Goal: Find specific page/section: Find specific page/section

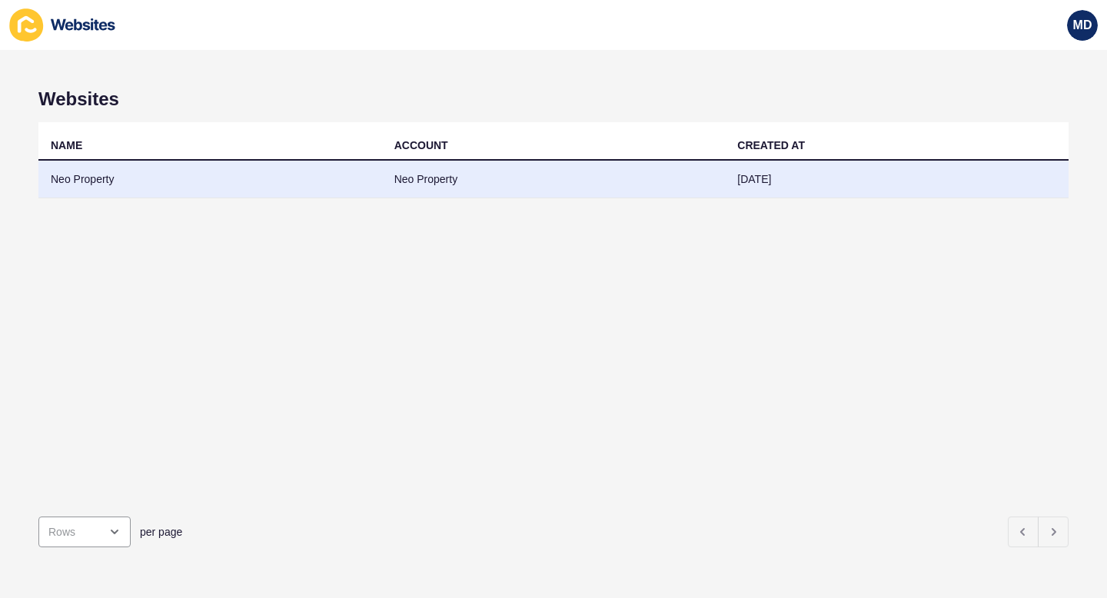
click at [282, 178] on td "Neo Property" at bounding box center [210, 180] width 344 height 38
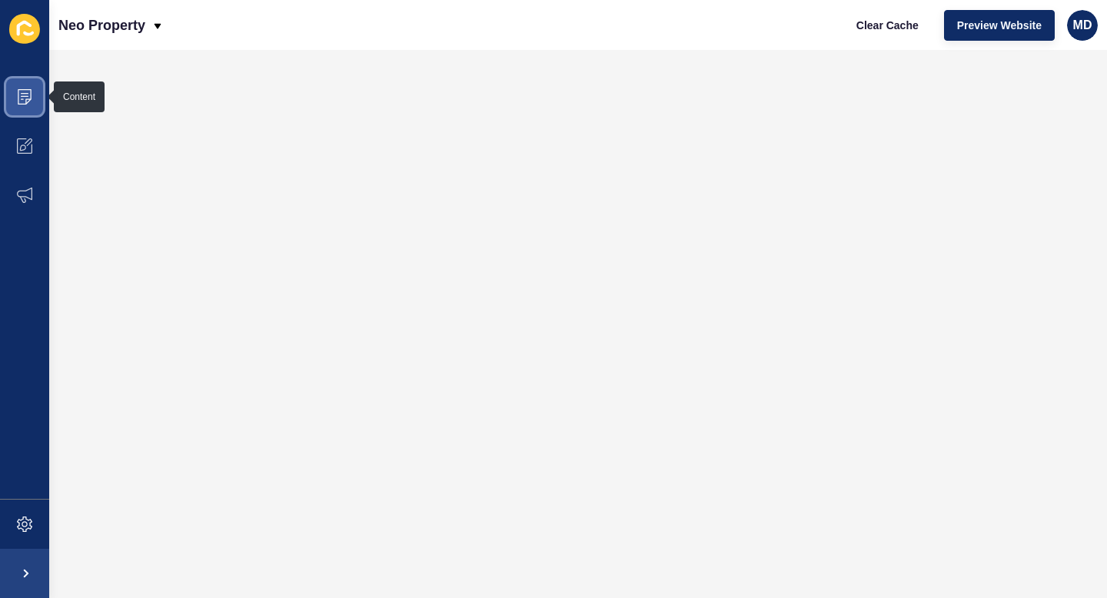
click at [22, 96] on icon at bounding box center [25, 96] width 8 height 1
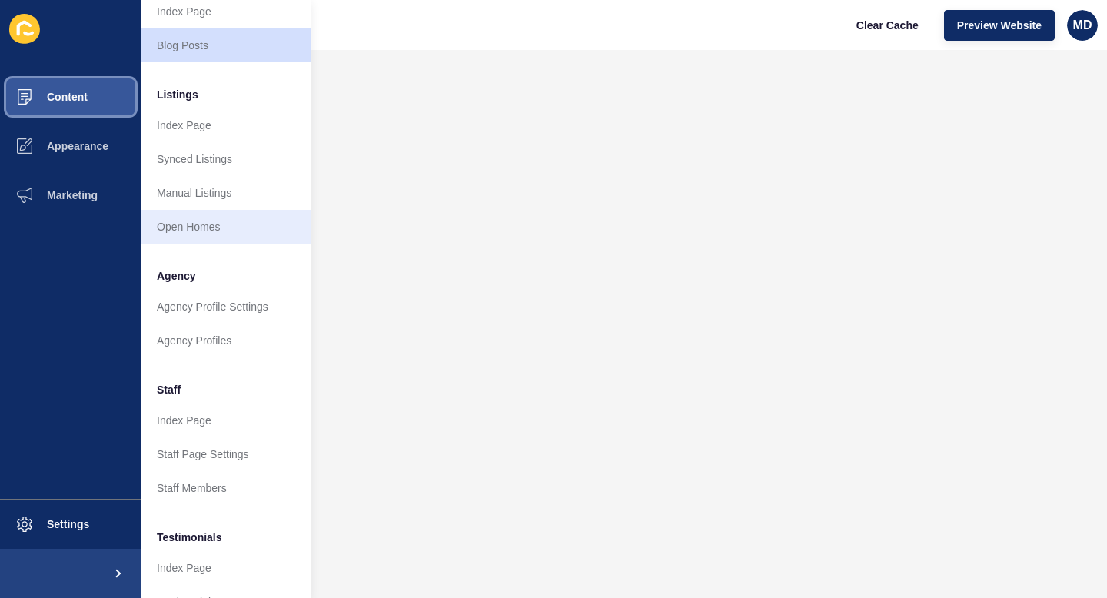
scroll to position [162, 0]
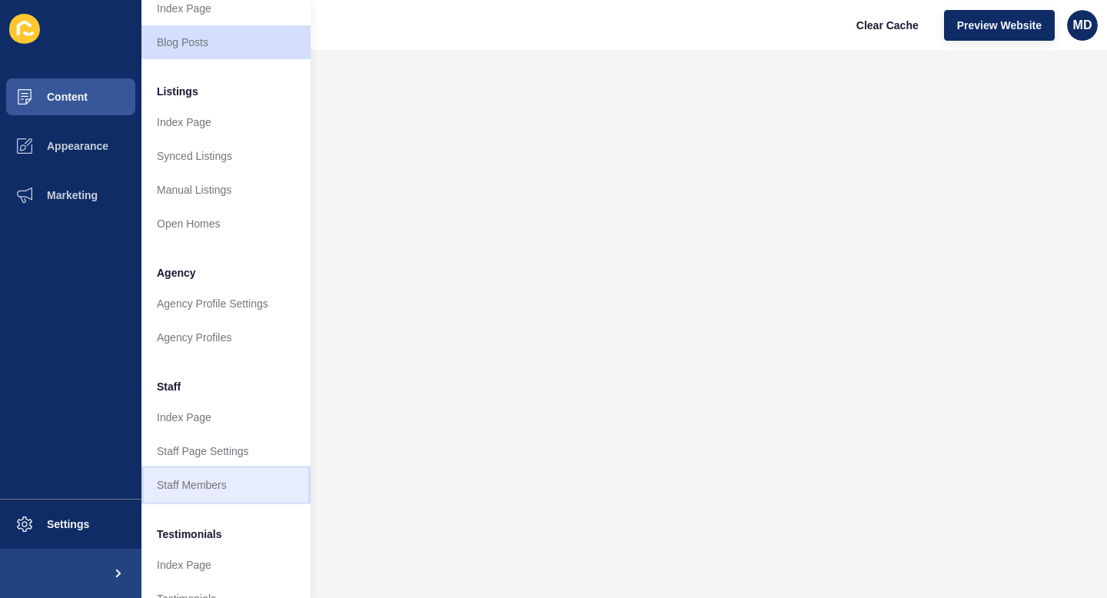
click at [199, 487] on link "Staff Members" at bounding box center [225, 485] width 169 height 34
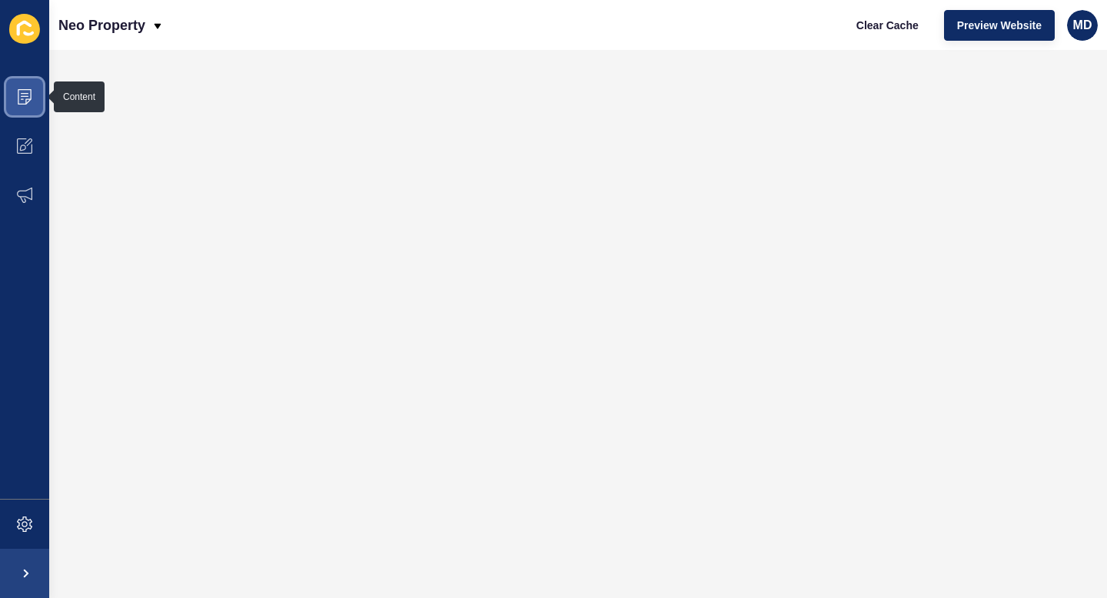
click at [24, 97] on icon at bounding box center [24, 96] width 15 height 15
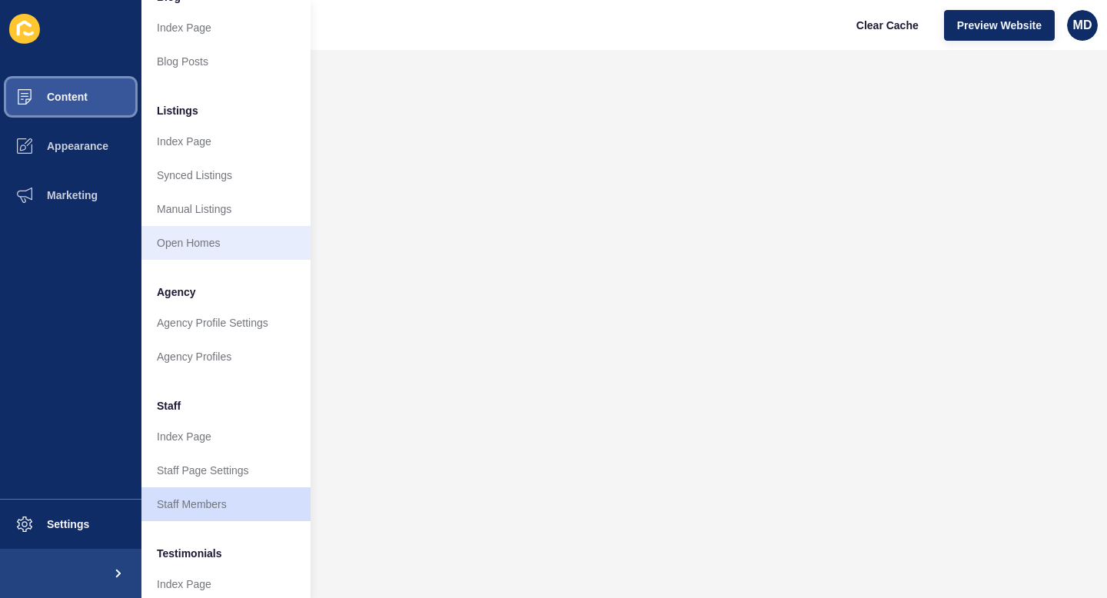
scroll to position [151, 0]
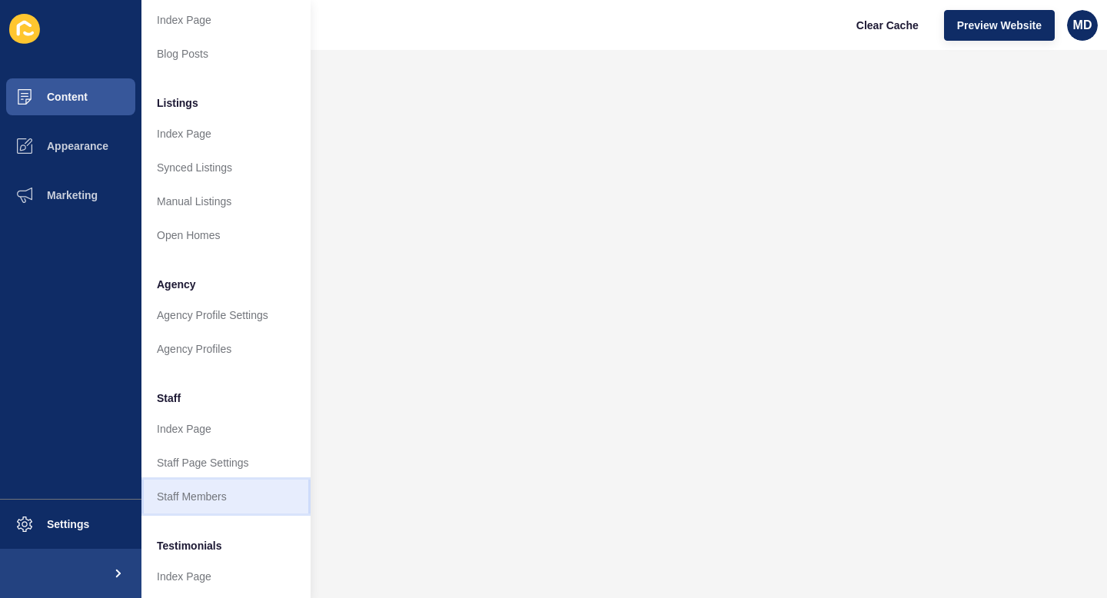
click at [207, 492] on link "Staff Members" at bounding box center [225, 497] width 169 height 34
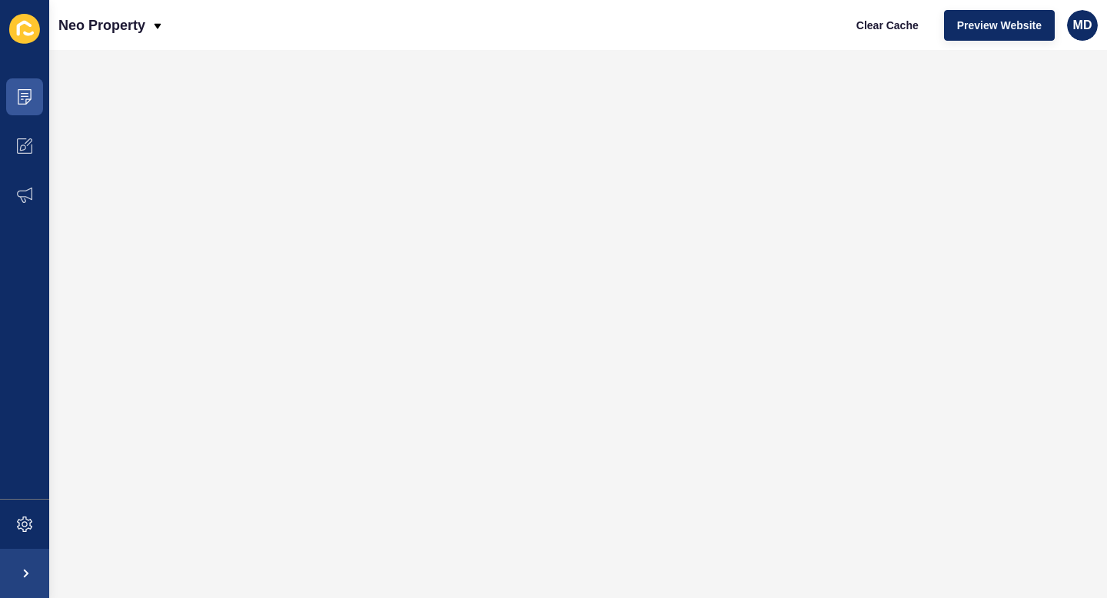
scroll to position [0, 0]
click at [21, 101] on icon at bounding box center [24, 96] width 15 height 15
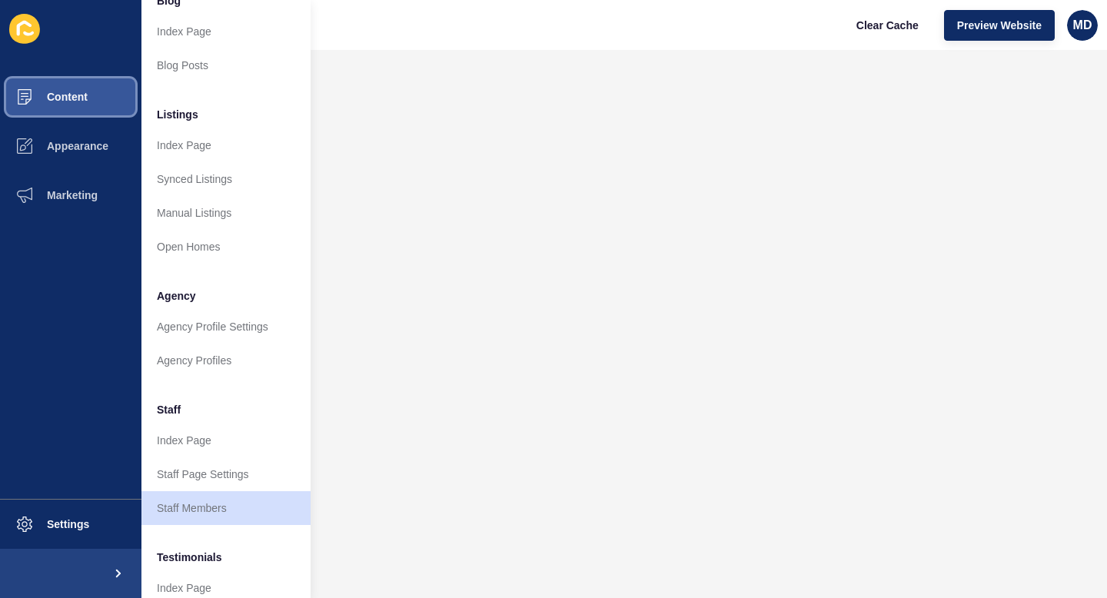
scroll to position [158, 0]
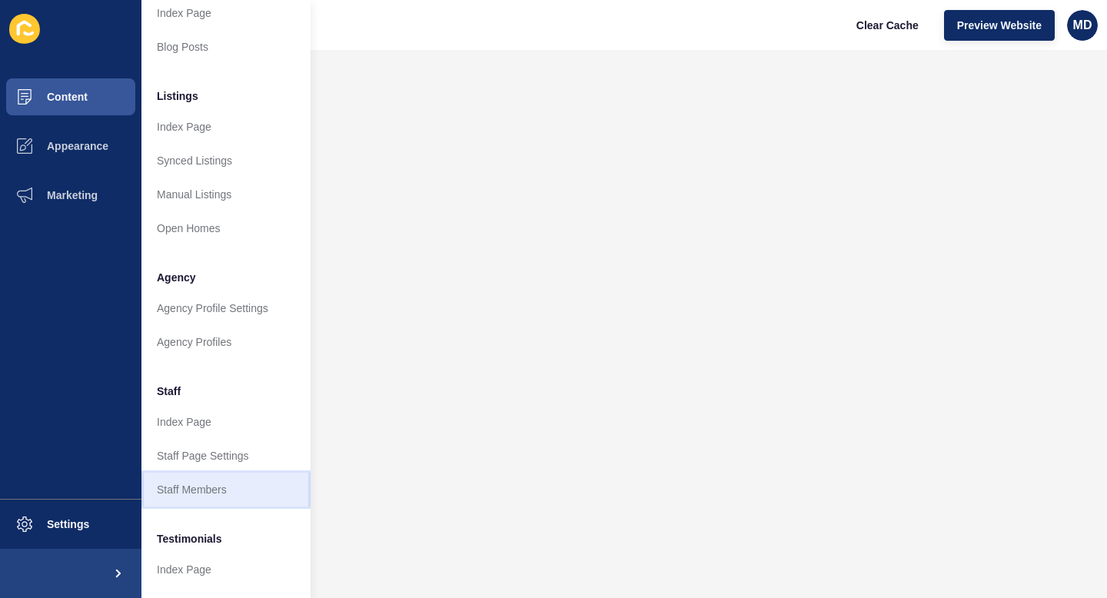
click at [201, 490] on link "Staff Members" at bounding box center [225, 490] width 169 height 34
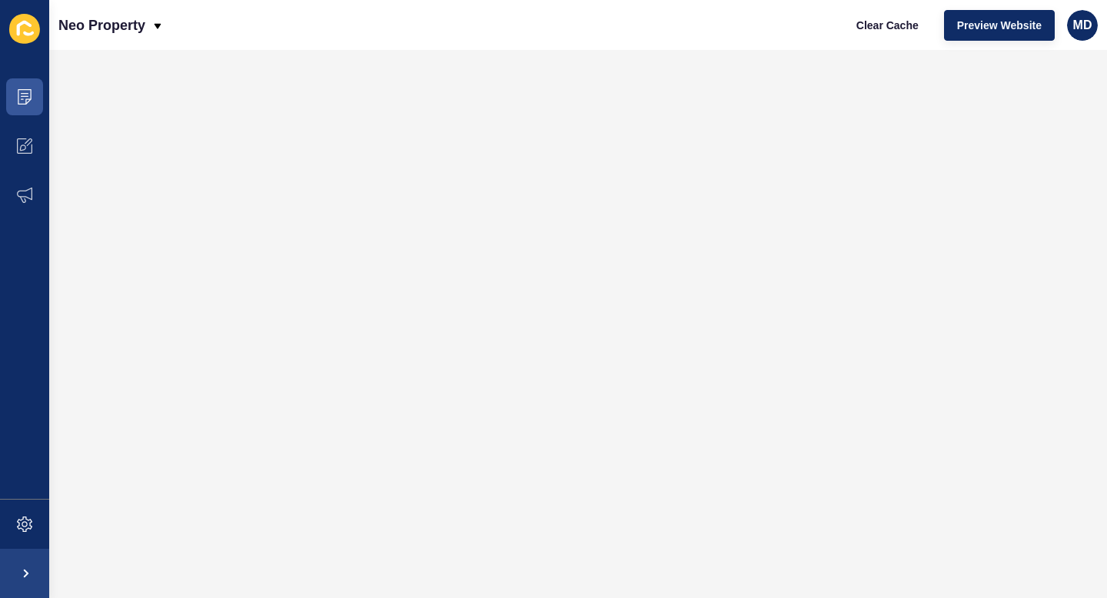
scroll to position [0, 0]
click at [20, 95] on icon at bounding box center [24, 96] width 15 height 15
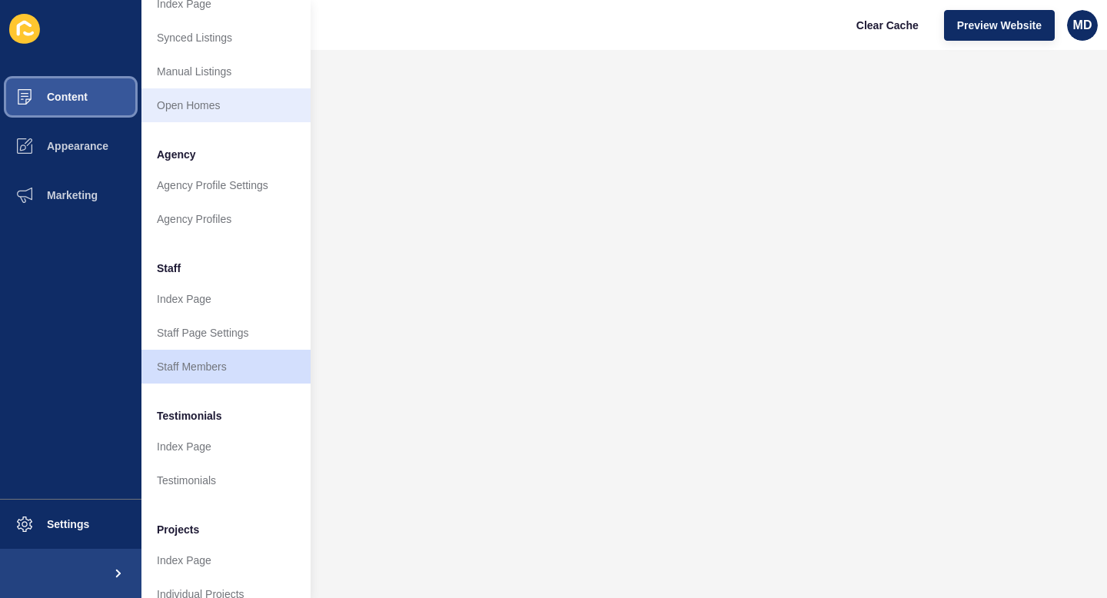
scroll to position [281, 0]
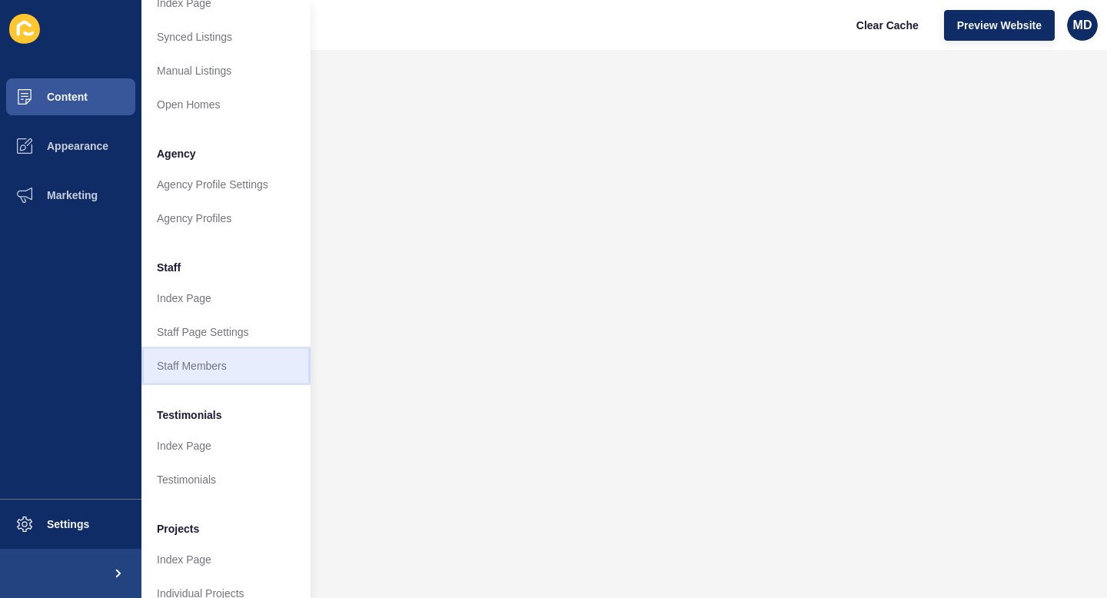
click at [203, 377] on link "Staff Members" at bounding box center [225, 366] width 169 height 34
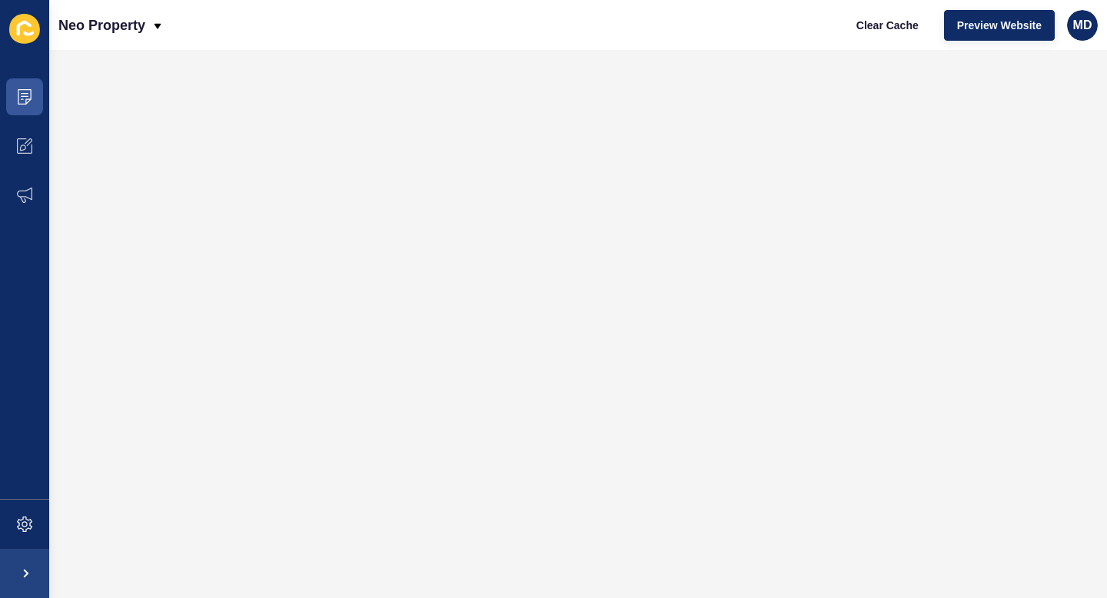
scroll to position [0, 0]
click at [25, 91] on icon at bounding box center [24, 96] width 15 height 15
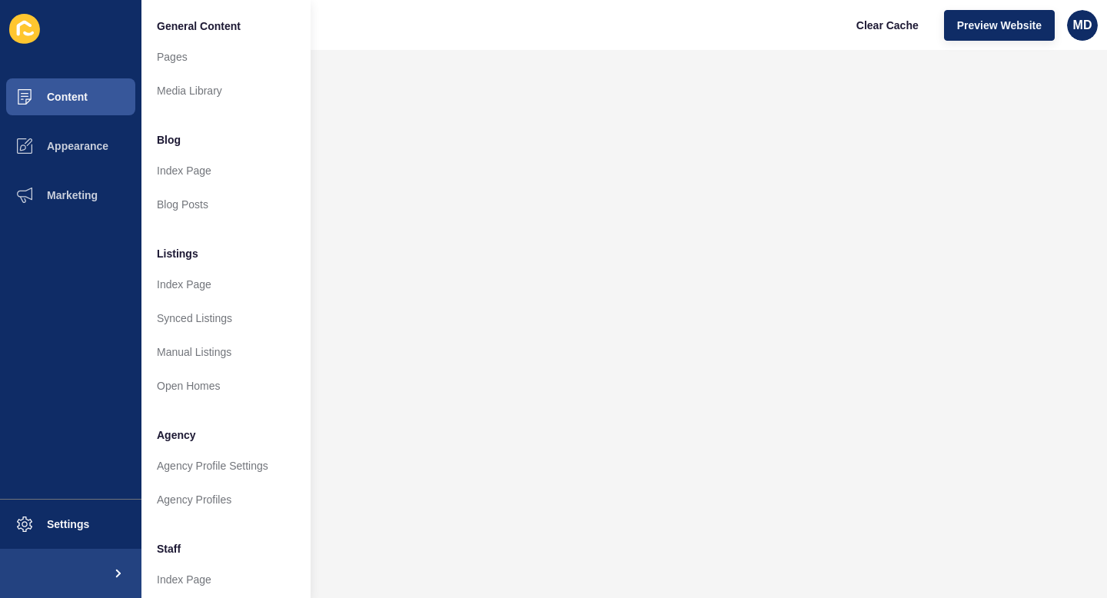
click at [483, 44] on div "Neo Property Clear Cache Preview Website MD" at bounding box center [578, 25] width 1058 height 50
